Goal: Information Seeking & Learning: Learn about a topic

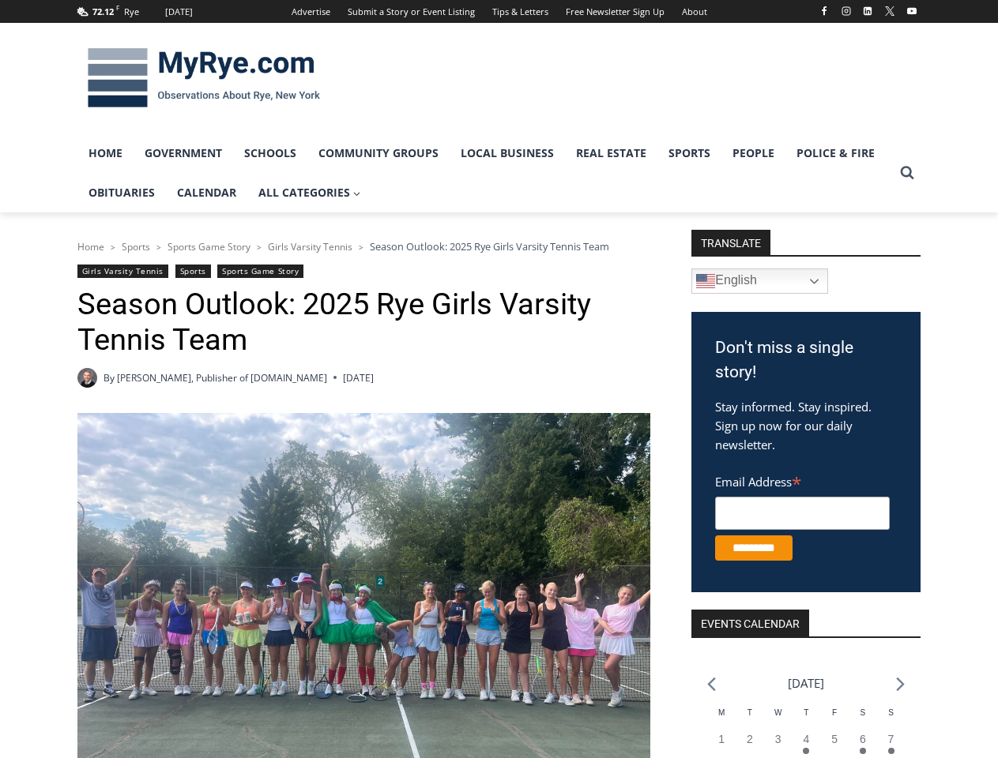
click at [498, 379] on div "By [PERSON_NAME], Publisher of [DOMAIN_NAME] [DATE]" at bounding box center [363, 378] width 573 height 20
click at [310, 198] on span "All Categories Expand" at bounding box center [309, 192] width 103 height 17
click at [907, 178] on icon "Search" at bounding box center [907, 172] width 14 height 14
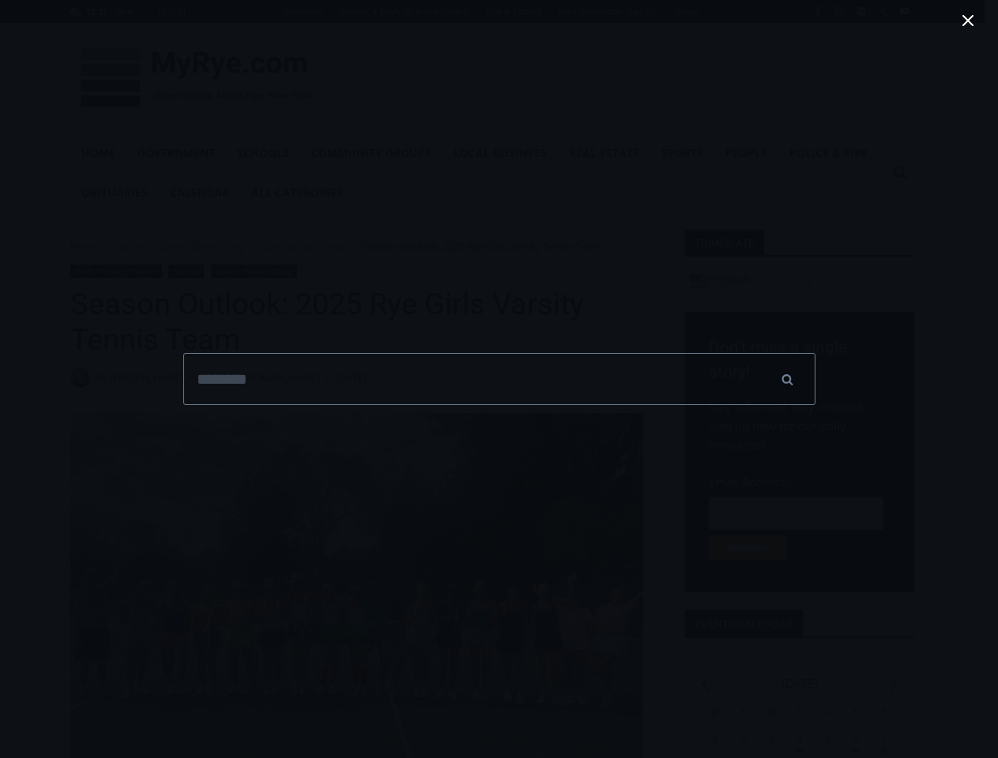
click at [759, 287] on div "Search for: ****** Search" at bounding box center [499, 379] width 998 height 758
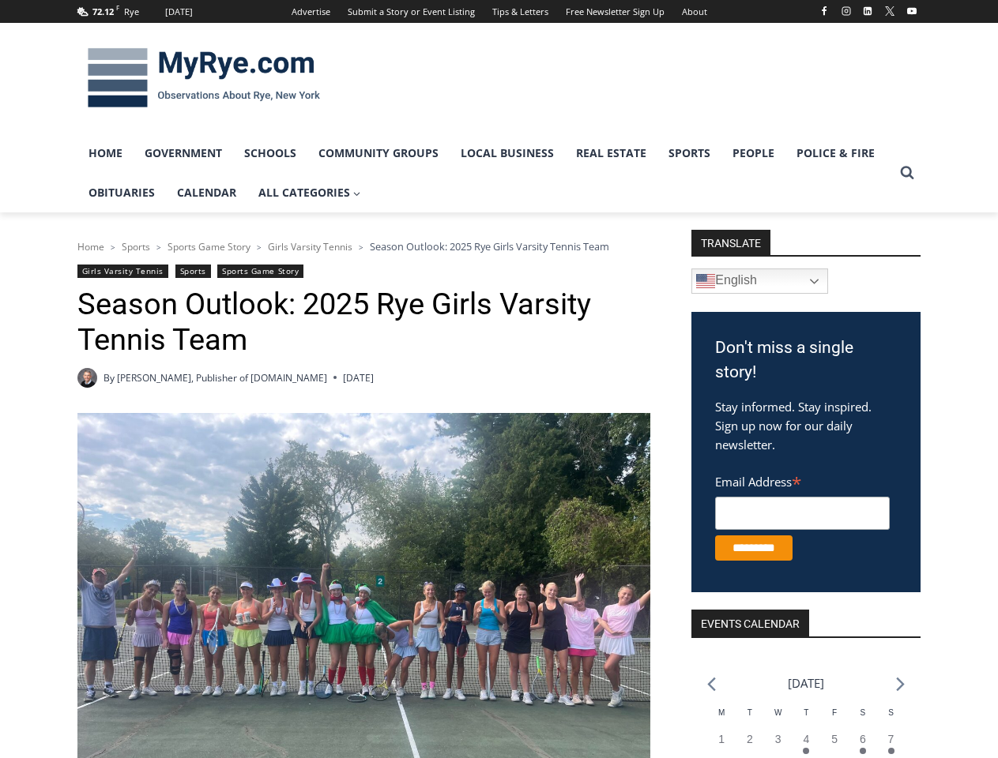
click at [806, 731] on div "T Thu" at bounding box center [806, 719] width 28 height 24
click at [721, 746] on time "1" at bounding box center [721, 739] width 6 height 13
click at [750, 746] on time "2" at bounding box center [749, 739] width 6 height 13
click at [778, 746] on time "3" at bounding box center [778, 739] width 6 height 13
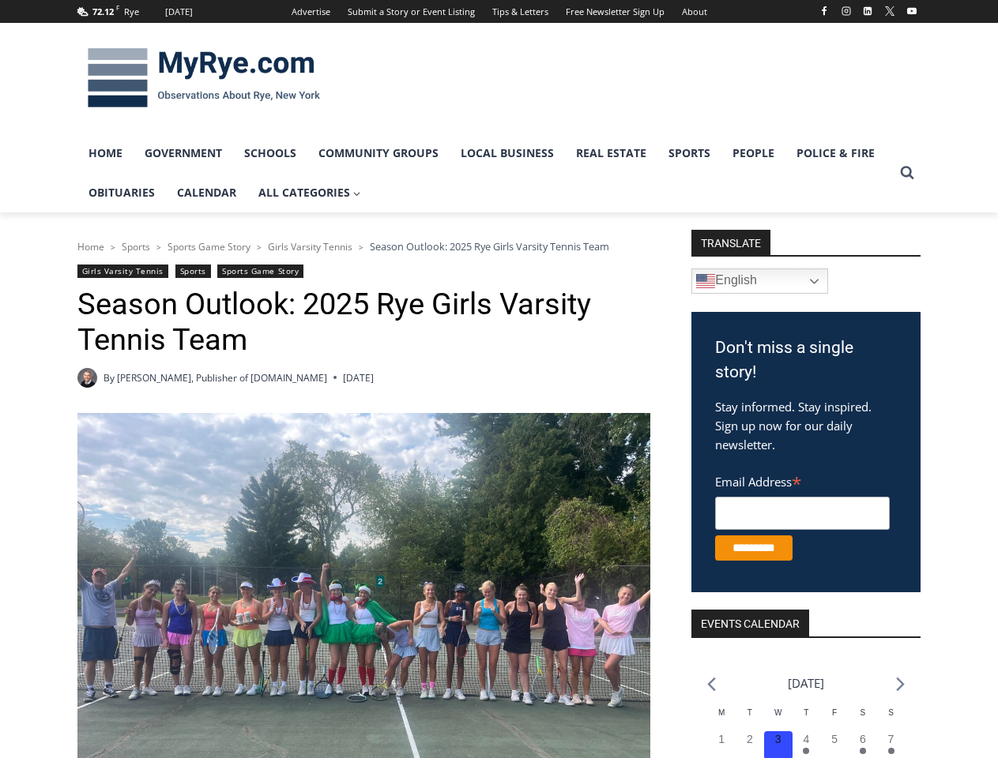
click at [806, 746] on time "4" at bounding box center [805, 739] width 6 height 13
